Goal: Transaction & Acquisition: Purchase product/service

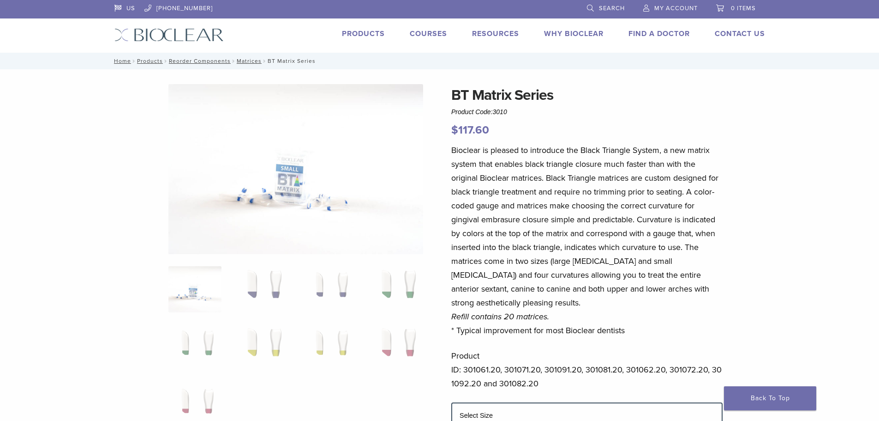
select select "*****"
select select "******"
click at [353, 34] on link "Products" at bounding box center [363, 33] width 43 height 9
click at [357, 32] on link "Products" at bounding box center [363, 33] width 43 height 9
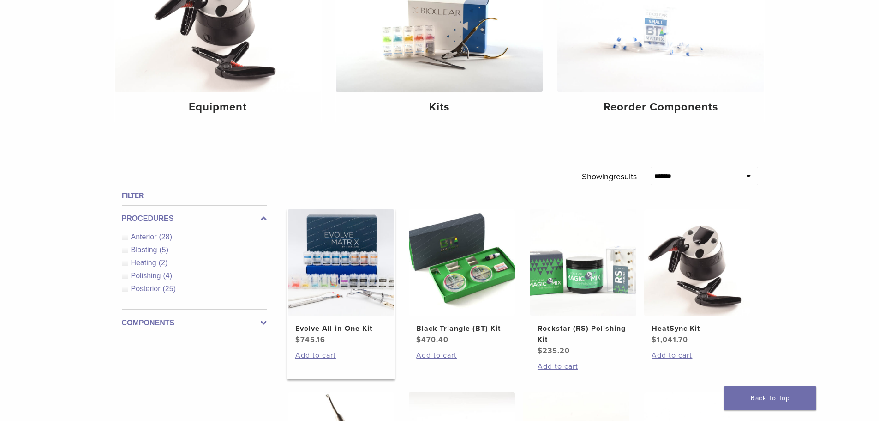
scroll to position [185, 0]
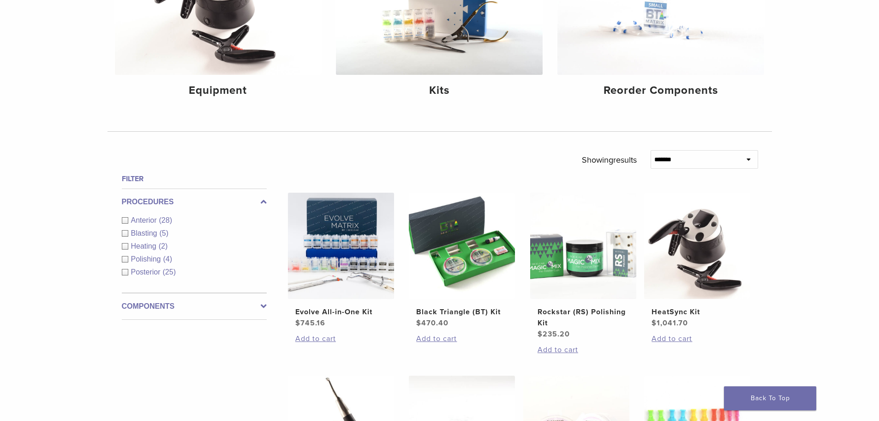
click at [144, 221] on span "Anterior" at bounding box center [145, 220] width 28 height 8
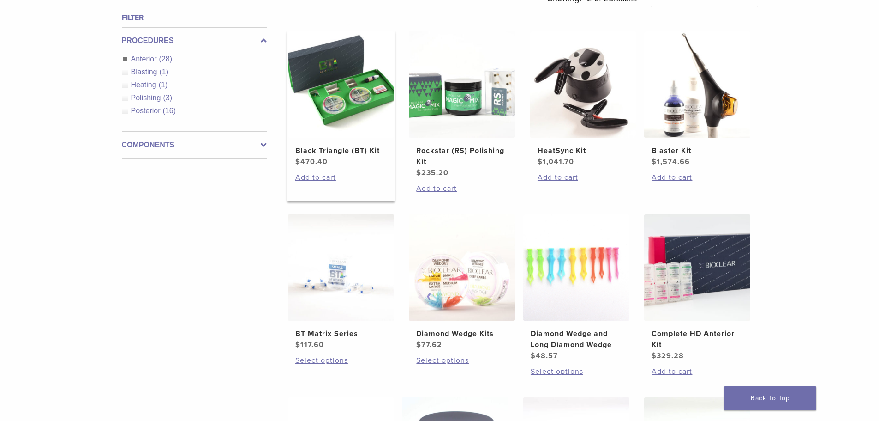
scroll to position [313, 0]
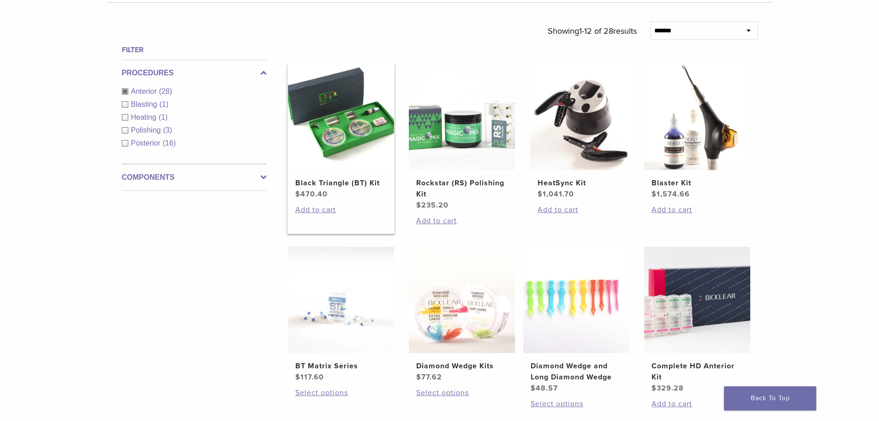
click at [366, 118] on img at bounding box center [341, 117] width 106 height 106
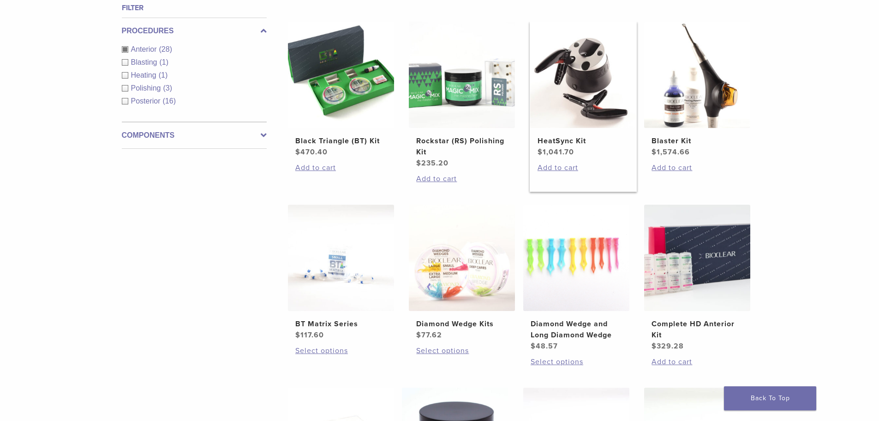
scroll to position [360, 0]
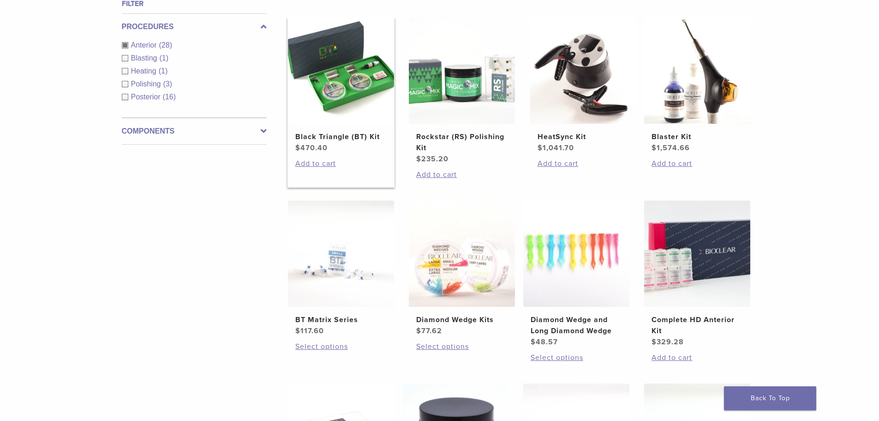
click at [353, 73] on img at bounding box center [341, 71] width 106 height 106
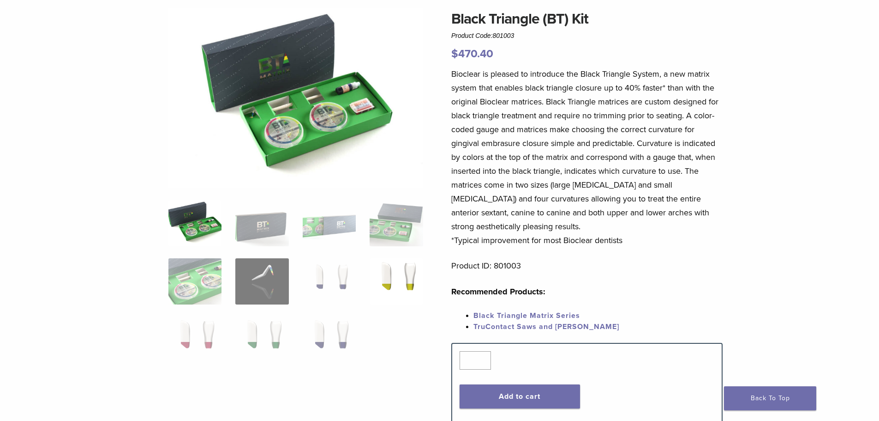
scroll to position [92, 0]
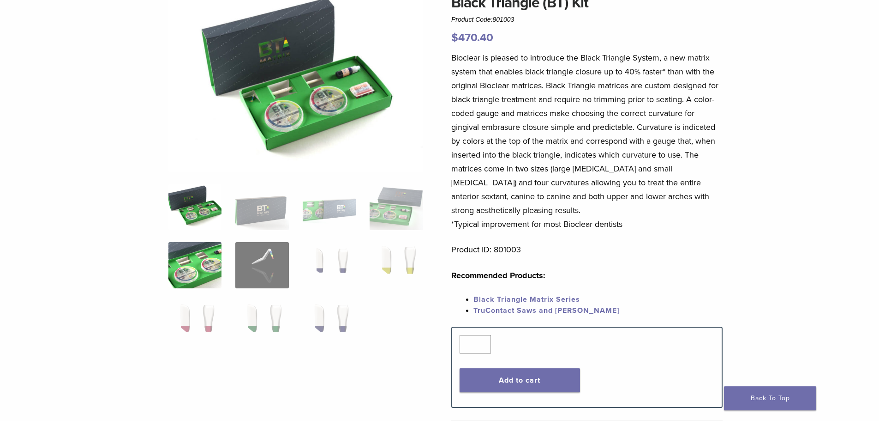
click at [200, 261] on img at bounding box center [195, 265] width 53 height 46
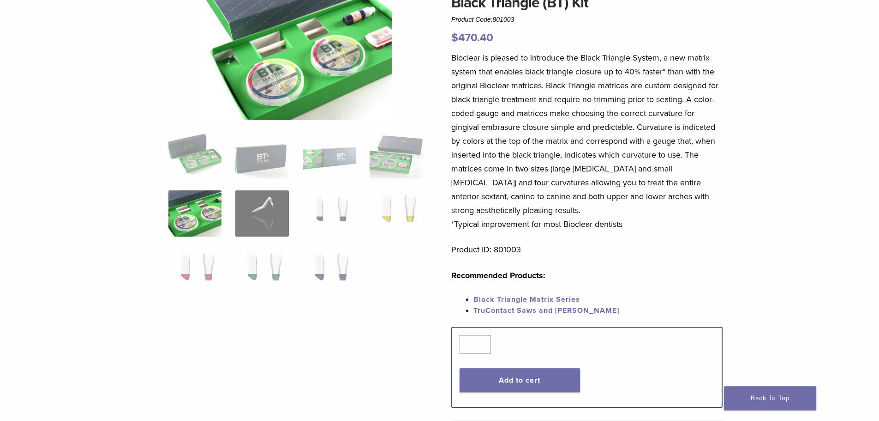
click at [321, 75] on img at bounding box center [296, 56] width 192 height 128
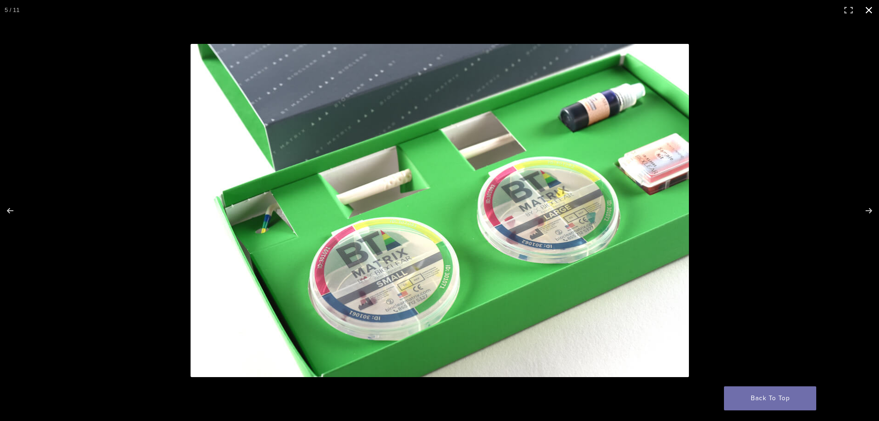
click at [872, 11] on button "Close (Esc)" at bounding box center [869, 10] width 20 height 20
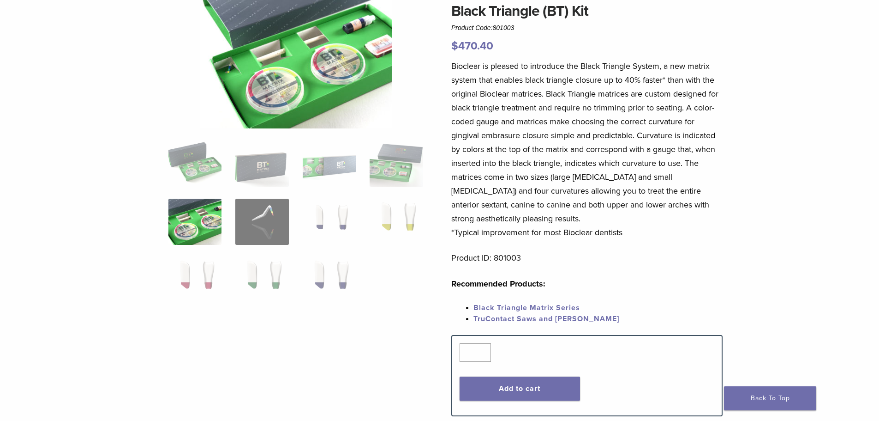
scroll to position [0, 0]
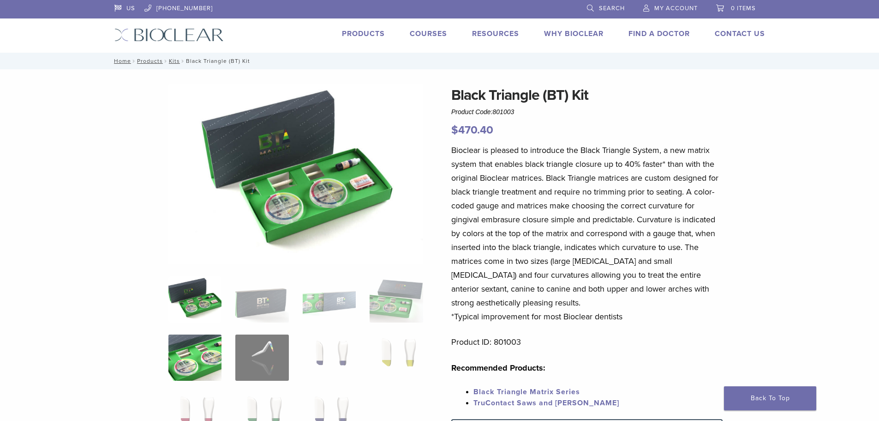
click at [210, 353] on img at bounding box center [195, 357] width 53 height 46
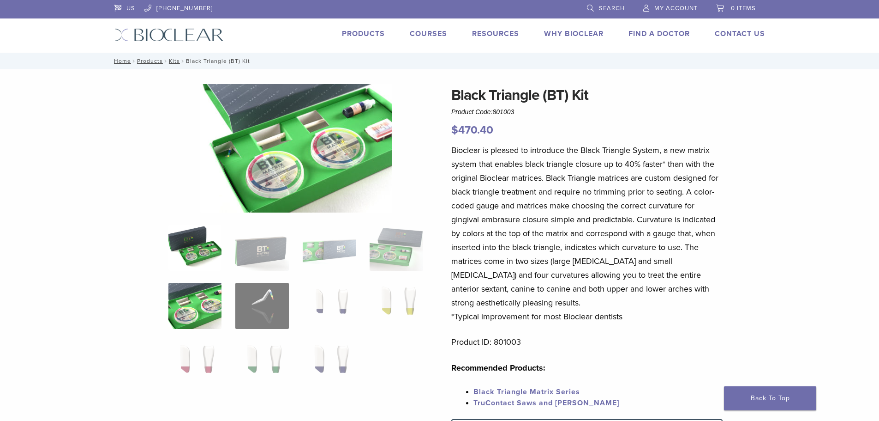
click at [192, 253] on img at bounding box center [195, 247] width 53 height 46
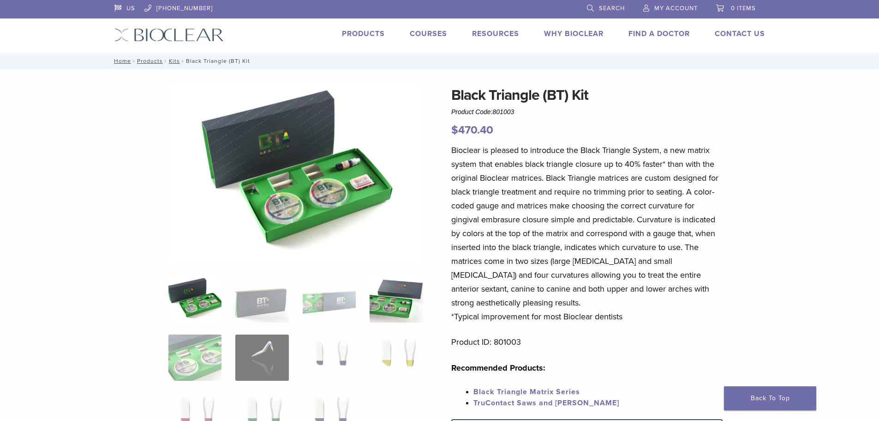
click at [403, 312] on img at bounding box center [396, 299] width 53 height 46
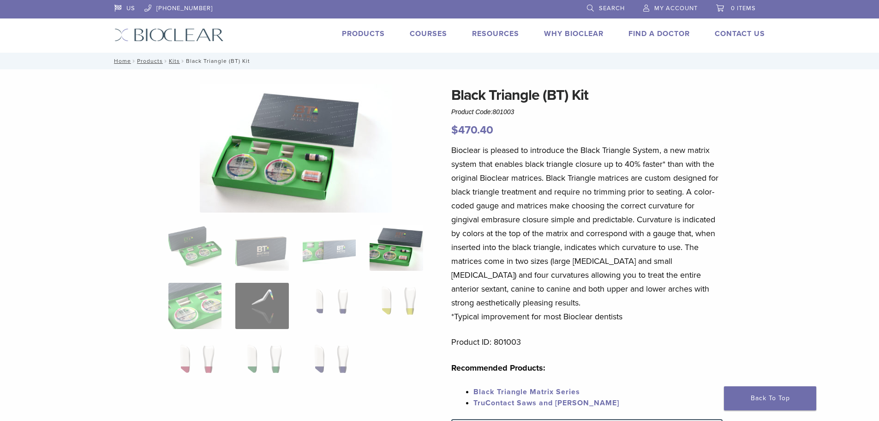
click at [288, 169] on img at bounding box center [296, 148] width 192 height 128
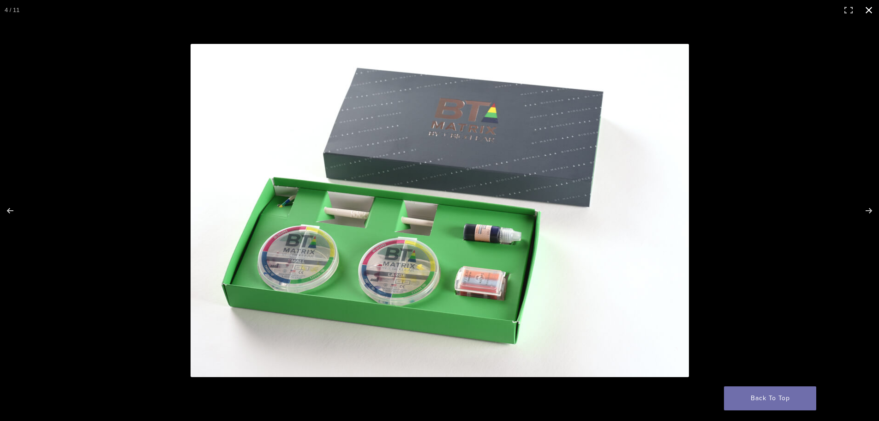
click at [871, 11] on button "Close (Esc)" at bounding box center [869, 10] width 20 height 20
